Goal: Check status: Check status

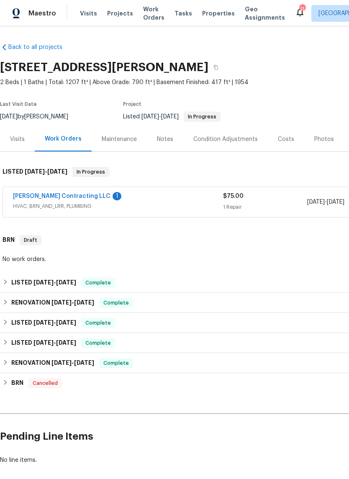
click at [76, 198] on link "[PERSON_NAME] Contracting LLC" at bounding box center [61, 196] width 97 height 6
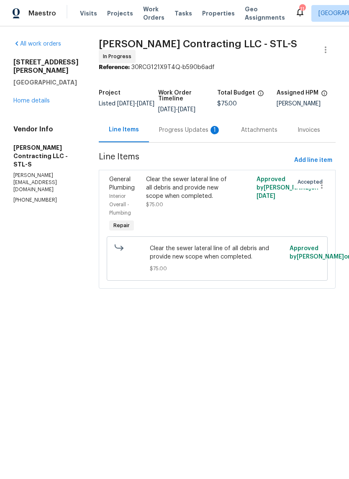
click at [197, 126] on div "Progress Updates 1" at bounding box center [190, 130] width 62 height 8
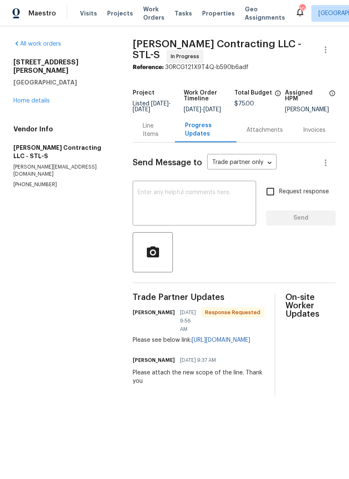
click at [201, 343] on link "[URL][DOMAIN_NAME]" at bounding box center [220, 340] width 59 height 6
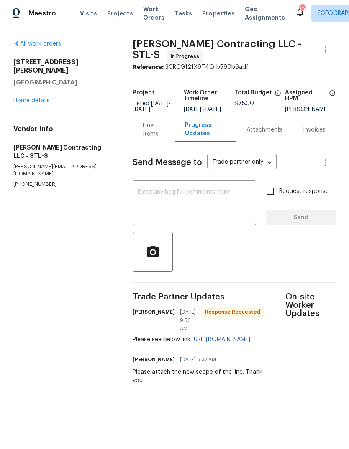
click at [285, 374] on div "On-site Worker Updates" at bounding box center [310, 344] width 50 height 102
click at [285, 364] on div "On-site Worker Updates" at bounding box center [310, 344] width 50 height 102
click at [49, 98] on link "Home details" at bounding box center [31, 101] width 36 height 6
